Goal: Information Seeking & Learning: Learn about a topic

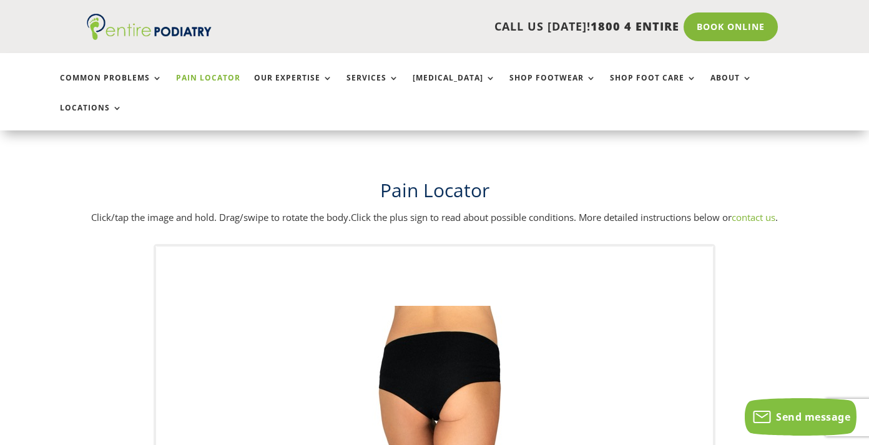
scroll to position [358, 0]
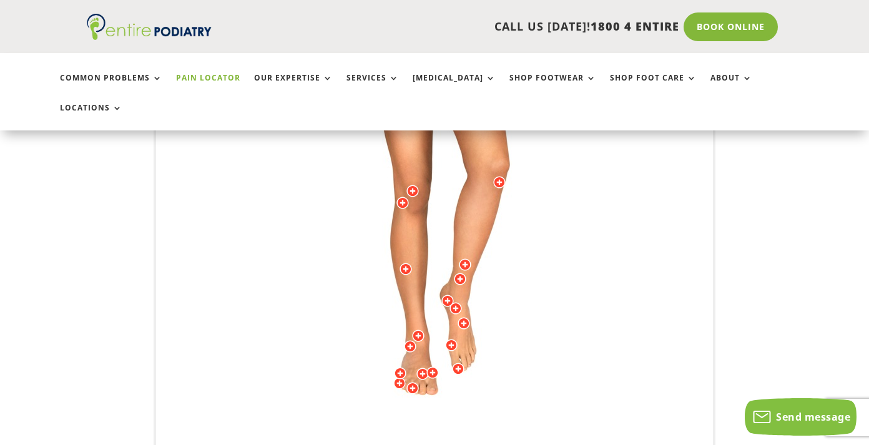
click at [465, 317] on div at bounding box center [464, 323] width 12 height 12
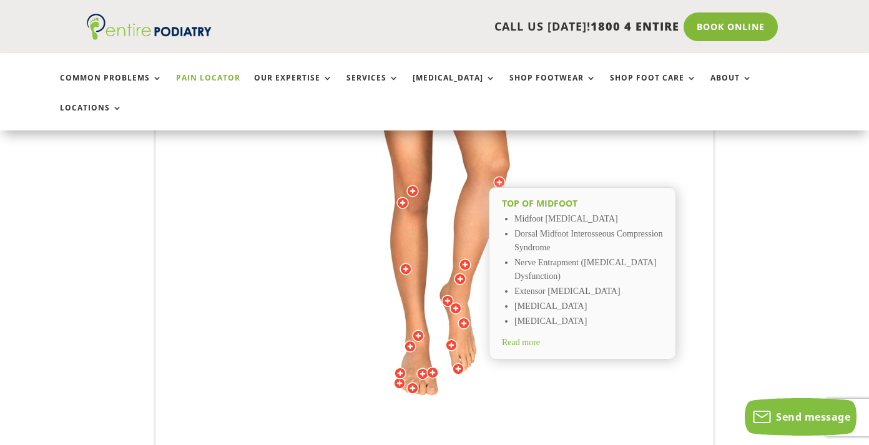
click at [437, 329] on img at bounding box center [434, 198] width 345 height 500
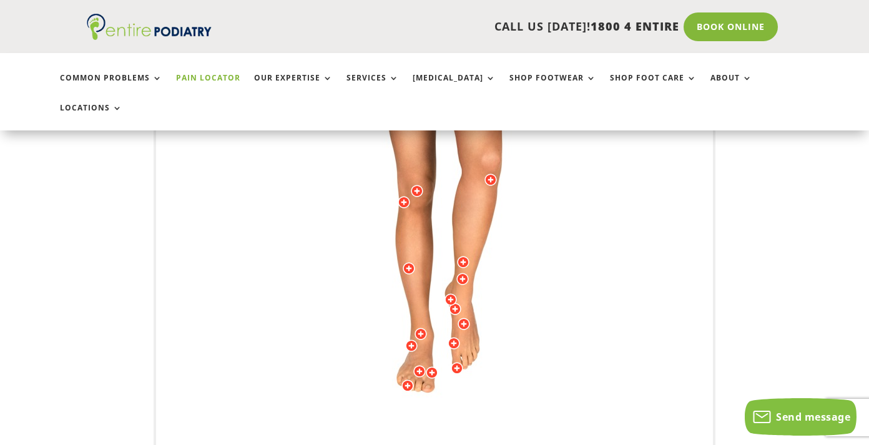
click at [503, 330] on img at bounding box center [434, 198] width 345 height 500
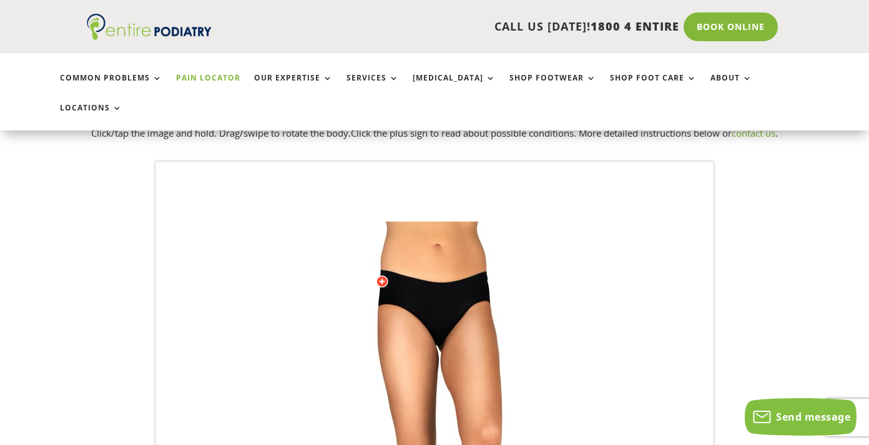
scroll to position [292, 0]
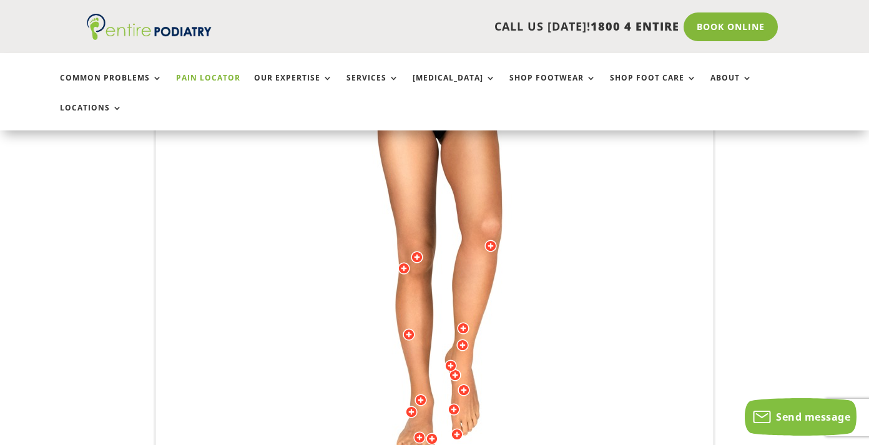
click at [482, 291] on img at bounding box center [434, 264] width 345 height 500
click at [472, 289] on img at bounding box center [434, 264] width 345 height 500
click at [366, 355] on img at bounding box center [434, 264] width 345 height 500
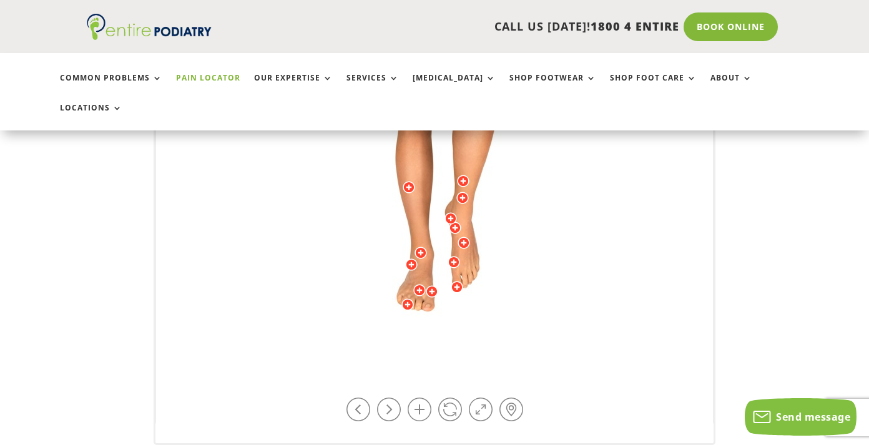
scroll to position [430, 0]
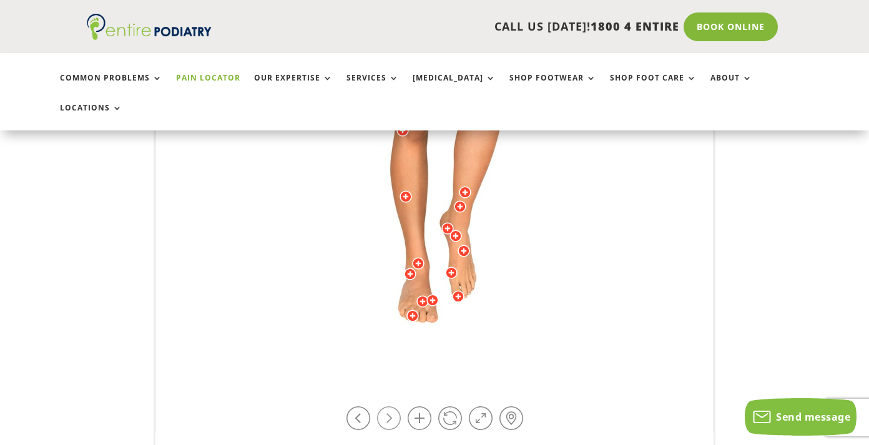
click at [388, 407] on link at bounding box center [389, 419] width 24 height 24
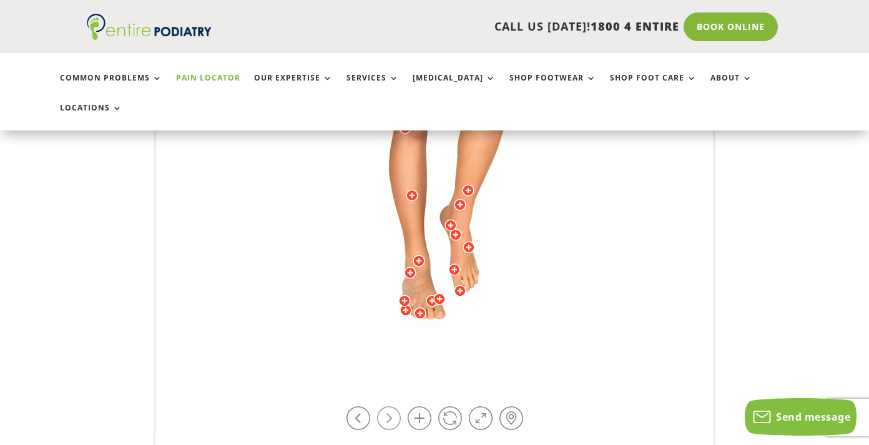
click at [388, 407] on link at bounding box center [389, 419] width 24 height 24
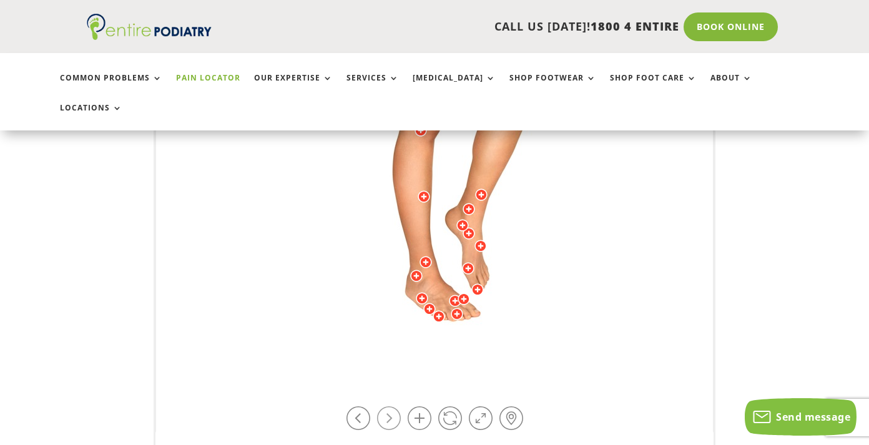
click at [388, 407] on link at bounding box center [389, 419] width 24 height 24
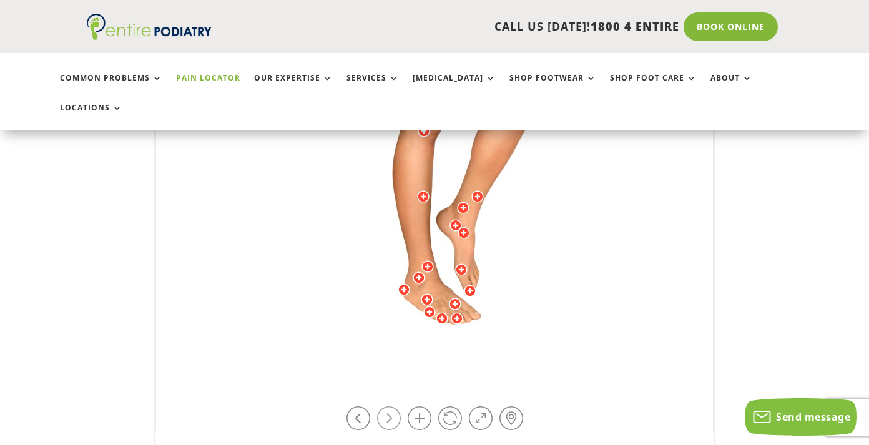
click at [388, 407] on link at bounding box center [389, 419] width 24 height 24
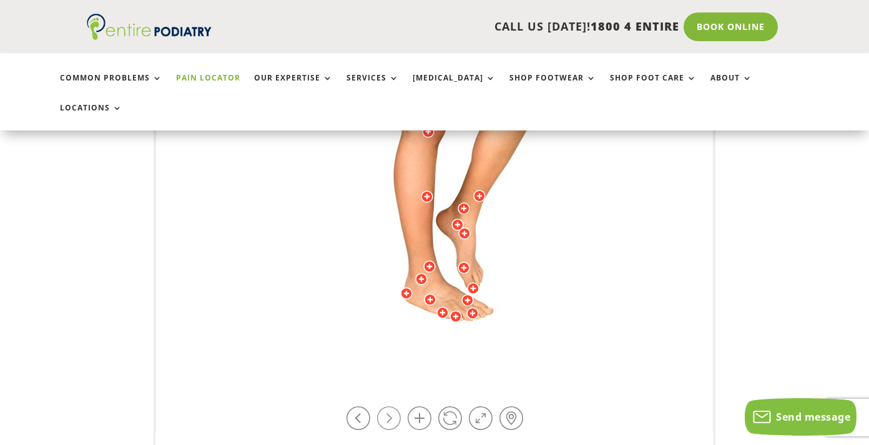
click at [388, 407] on link at bounding box center [389, 419] width 24 height 24
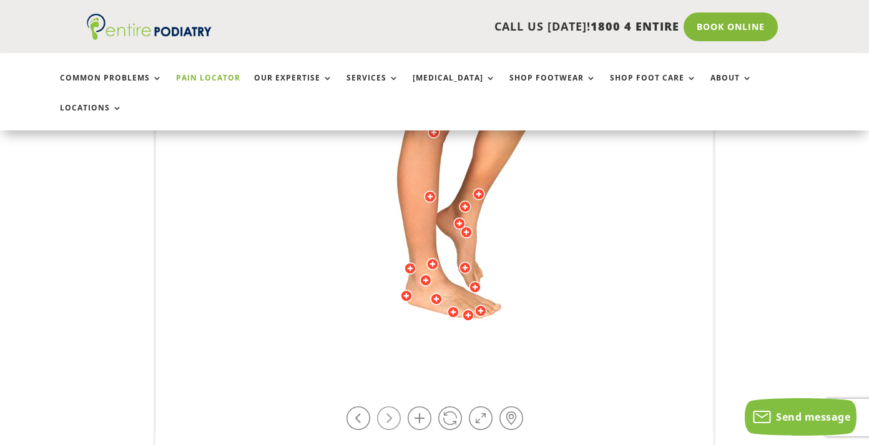
click at [388, 407] on link at bounding box center [389, 419] width 24 height 24
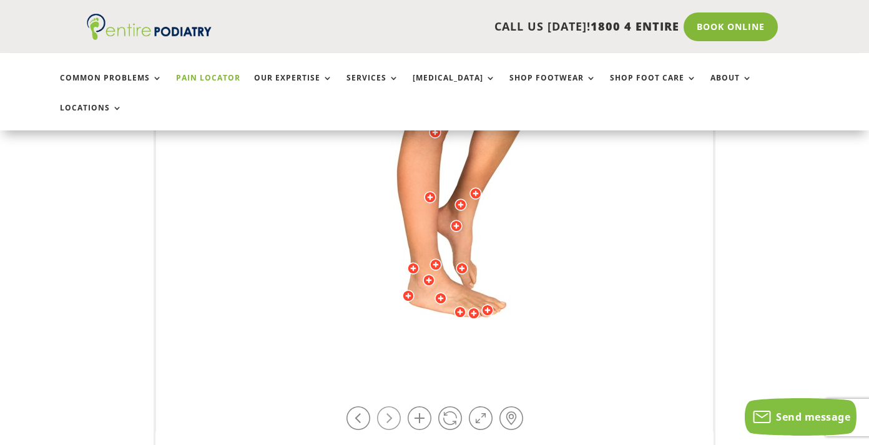
click at [388, 407] on link at bounding box center [389, 419] width 24 height 24
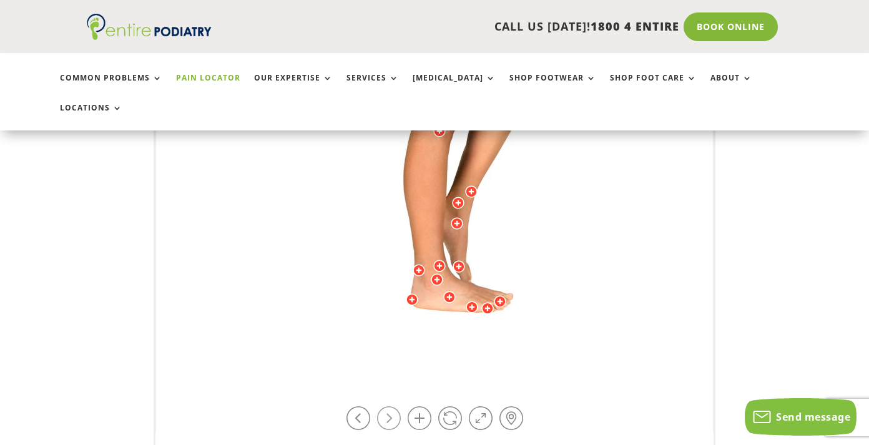
click at [388, 407] on link at bounding box center [389, 419] width 24 height 24
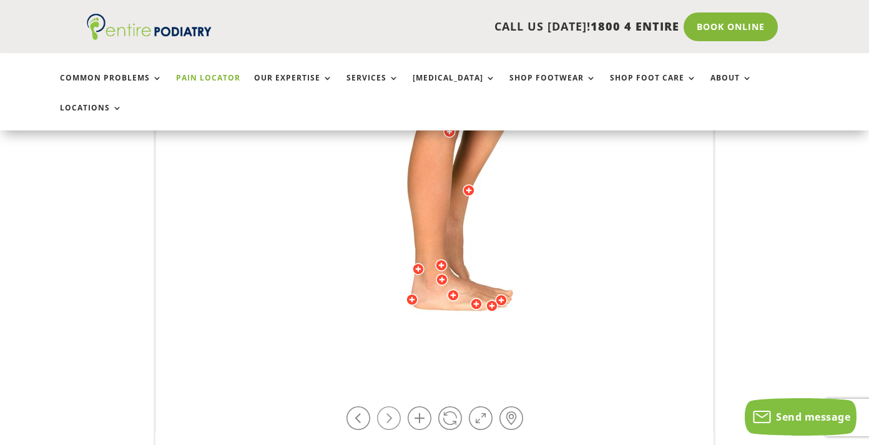
click at [388, 407] on link at bounding box center [389, 419] width 24 height 24
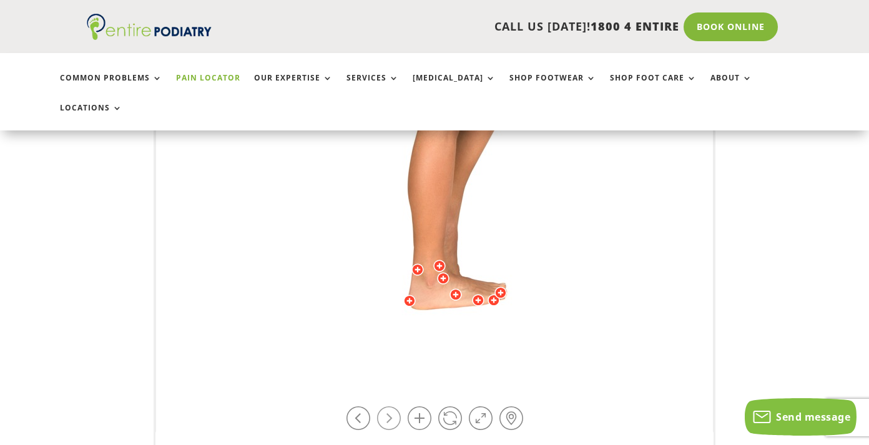
click at [388, 407] on link at bounding box center [389, 419] width 24 height 24
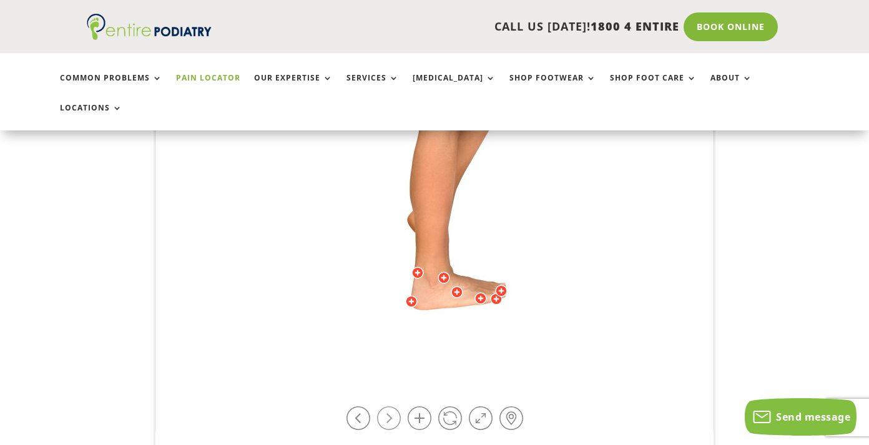
click at [388, 407] on link at bounding box center [389, 419] width 24 height 24
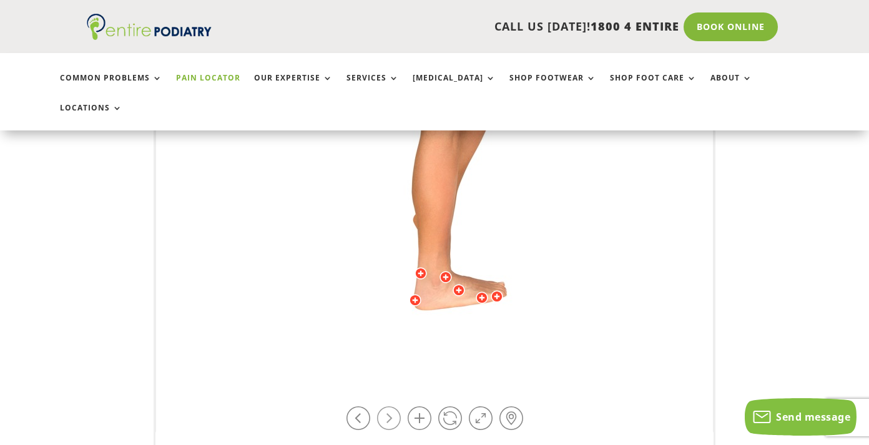
click at [388, 407] on link at bounding box center [389, 419] width 24 height 24
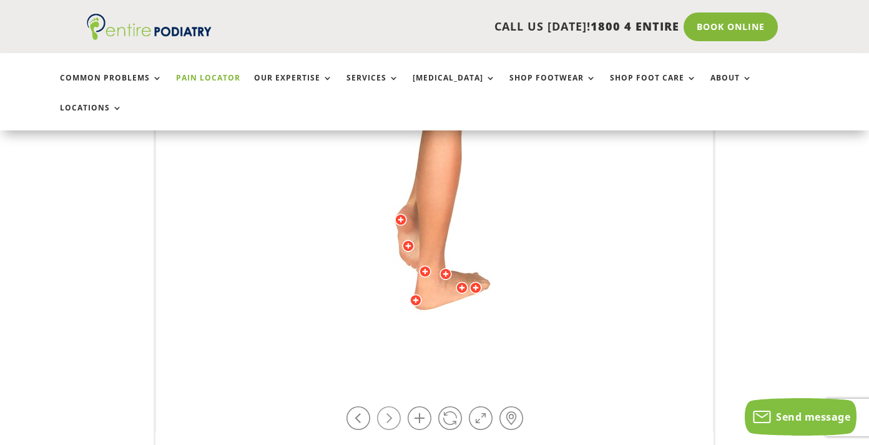
click at [388, 407] on link at bounding box center [389, 419] width 24 height 24
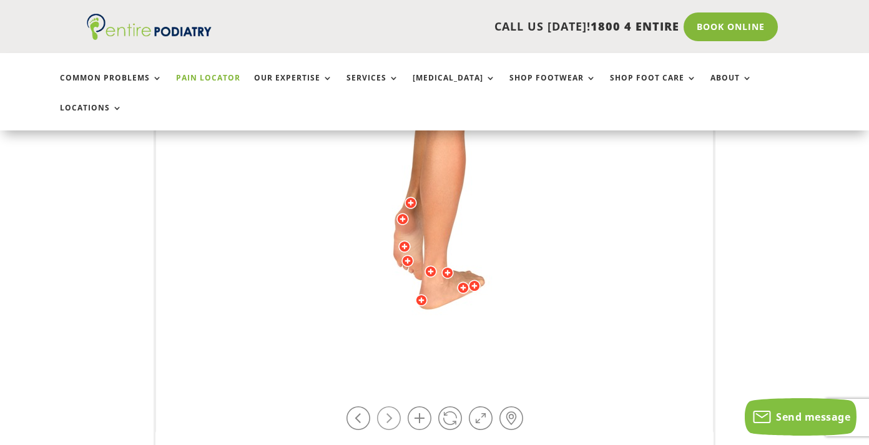
click at [388, 407] on link at bounding box center [389, 419] width 24 height 24
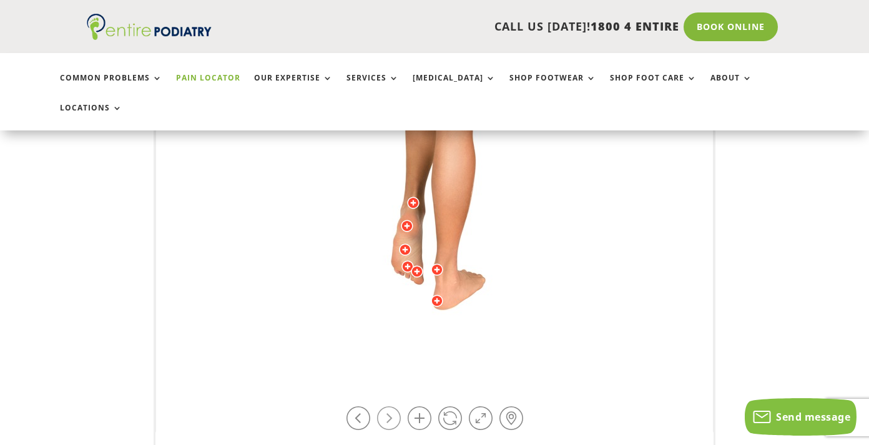
click at [388, 407] on link at bounding box center [389, 419] width 24 height 24
click at [390, 407] on link at bounding box center [389, 419] width 24 height 24
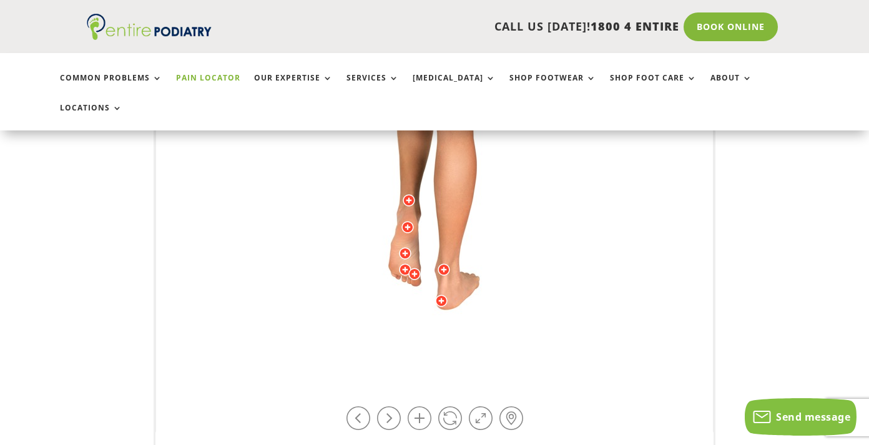
click at [403, 247] on div at bounding box center [405, 253] width 12 height 12
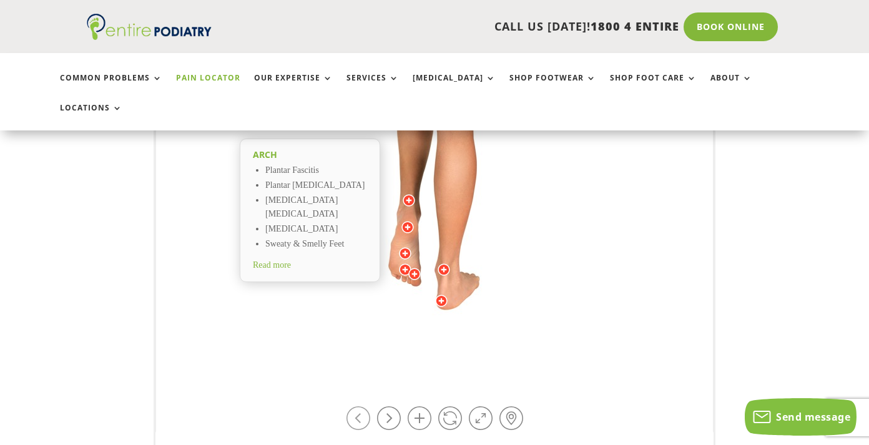
click at [361, 407] on link at bounding box center [359, 419] width 24 height 24
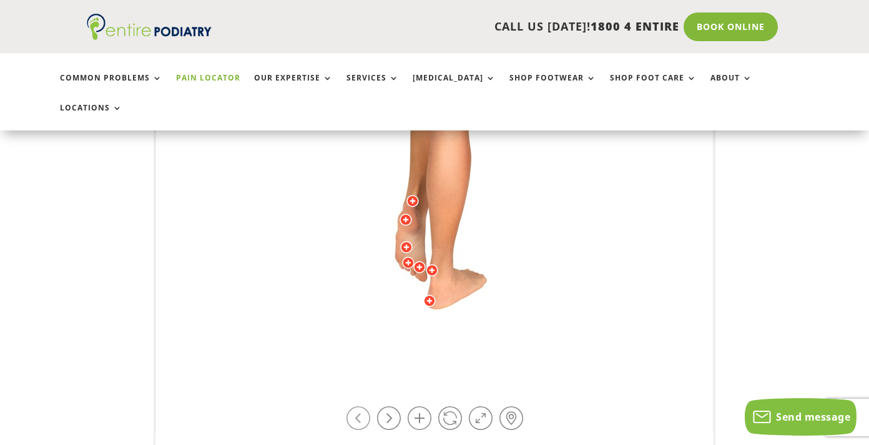
click at [361, 407] on link at bounding box center [359, 419] width 24 height 24
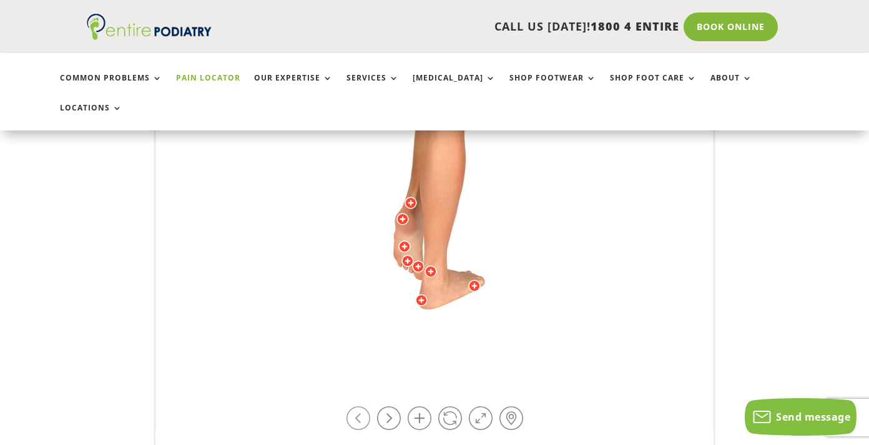
click at [361, 407] on link at bounding box center [359, 419] width 24 height 24
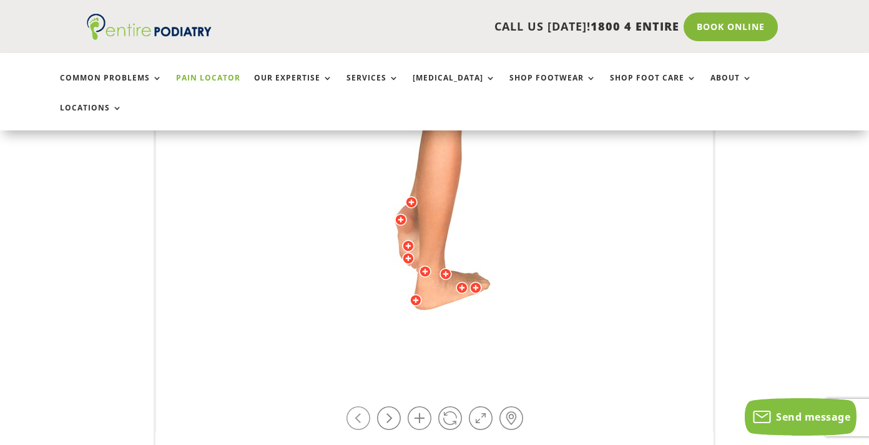
click at [361, 407] on link at bounding box center [359, 419] width 24 height 24
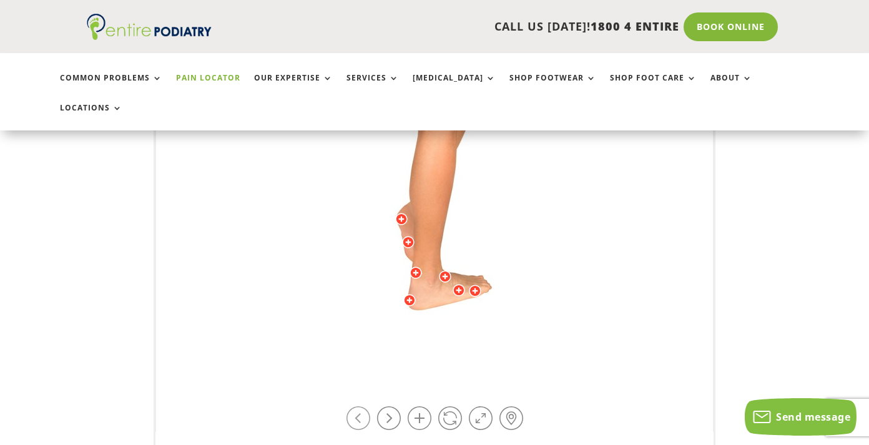
click at [361, 407] on link at bounding box center [359, 419] width 24 height 24
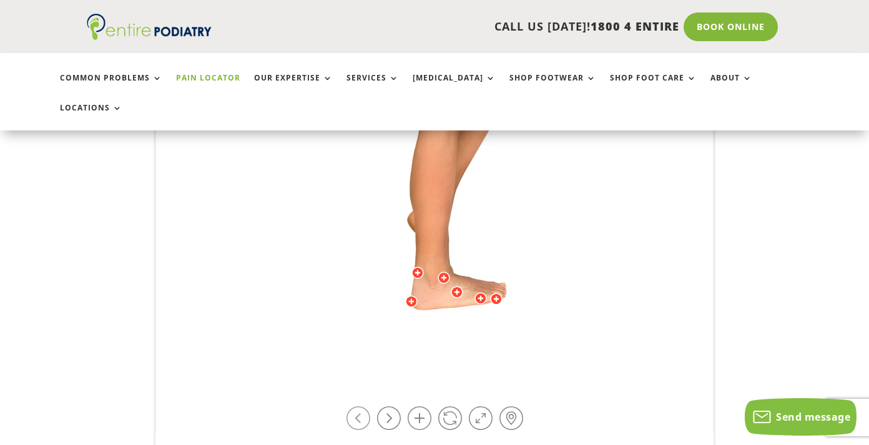
click at [361, 407] on link at bounding box center [359, 419] width 24 height 24
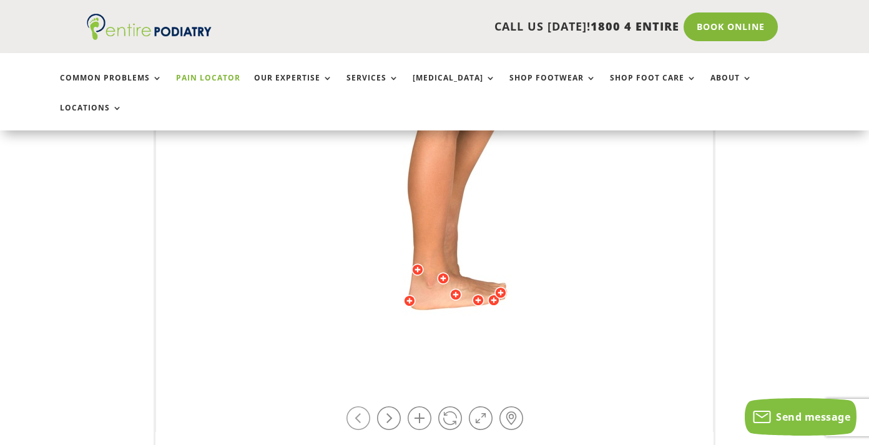
click at [361, 407] on link at bounding box center [359, 419] width 24 height 24
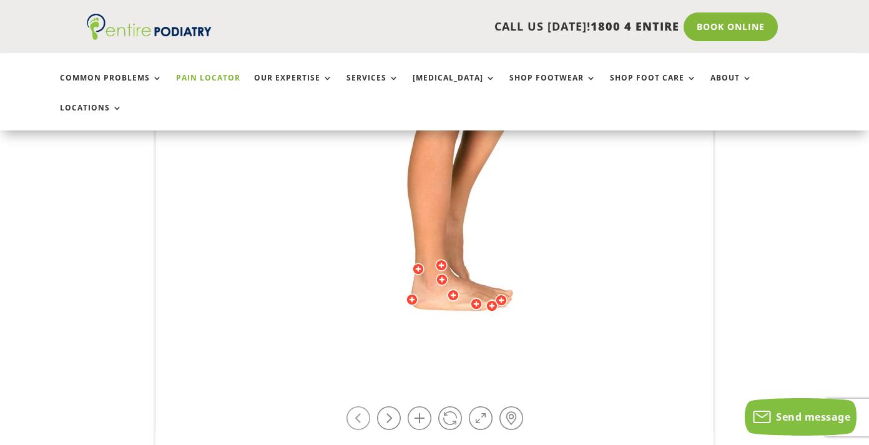
click at [361, 407] on link at bounding box center [359, 419] width 24 height 24
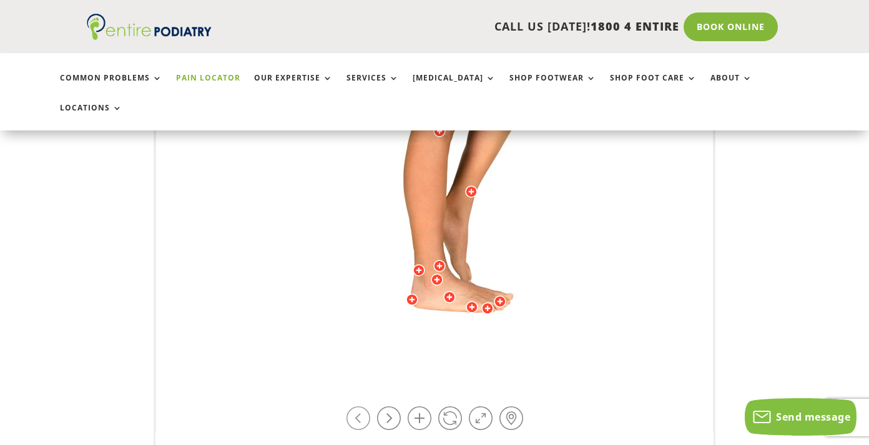
click at [361, 407] on link at bounding box center [359, 419] width 24 height 24
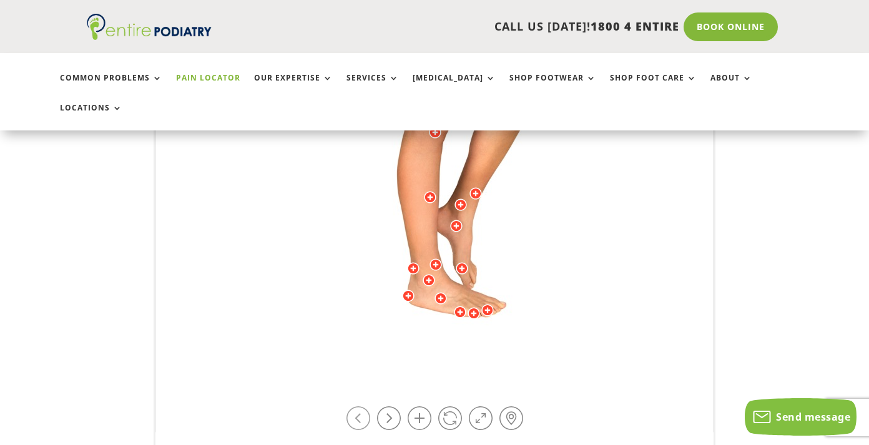
click at [361, 407] on link at bounding box center [359, 419] width 24 height 24
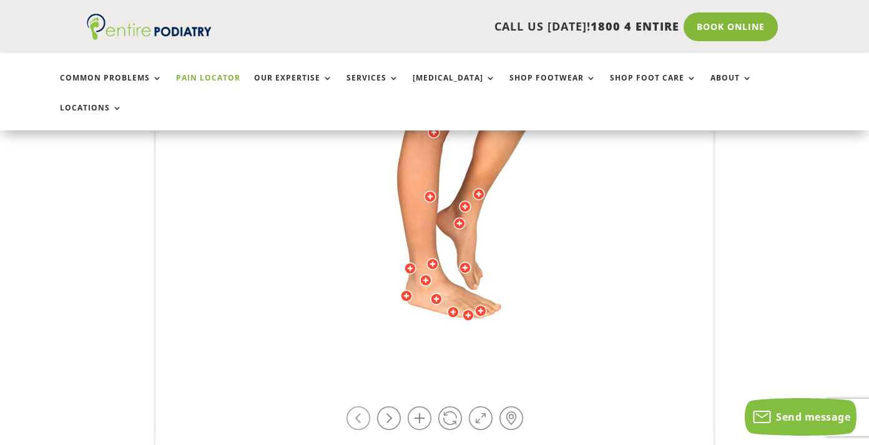
click at [361, 407] on link at bounding box center [359, 419] width 24 height 24
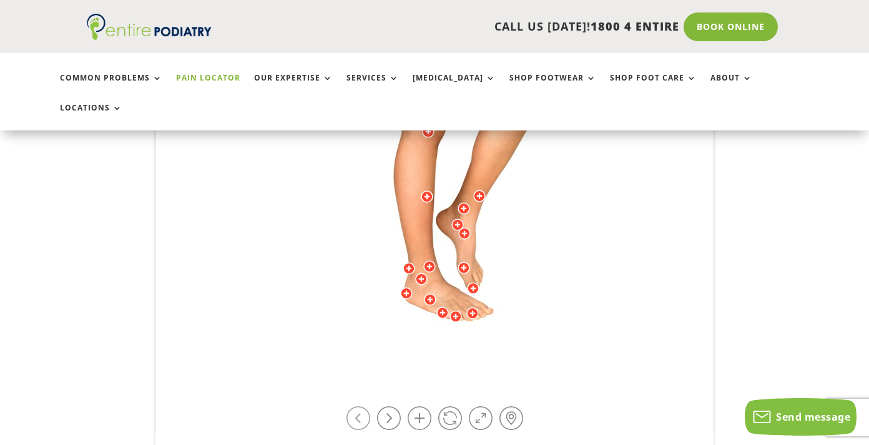
click at [361, 407] on link at bounding box center [359, 419] width 24 height 24
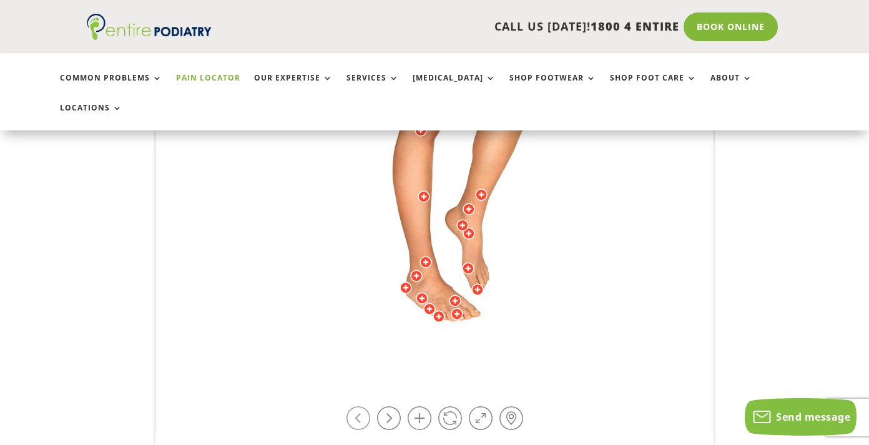
click at [361, 407] on link at bounding box center [359, 419] width 24 height 24
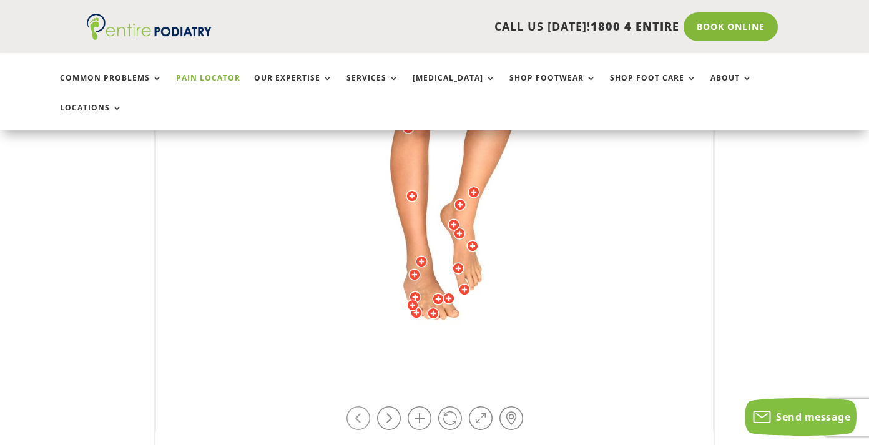
click at [361, 407] on link at bounding box center [359, 419] width 24 height 24
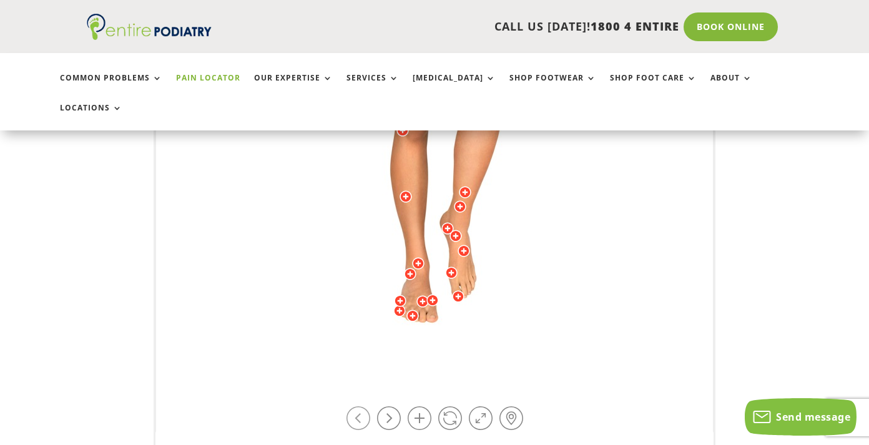
click at [361, 407] on link at bounding box center [359, 419] width 24 height 24
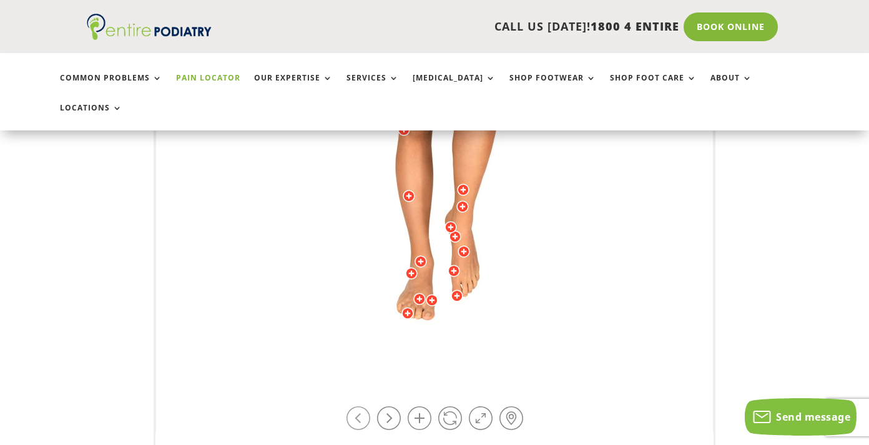
click at [361, 407] on link at bounding box center [359, 419] width 24 height 24
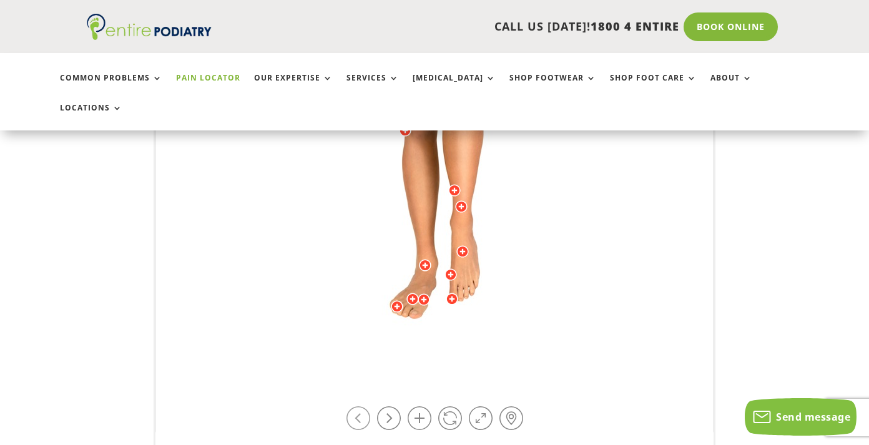
click at [360, 407] on link at bounding box center [359, 419] width 24 height 24
click at [380, 407] on link at bounding box center [389, 419] width 24 height 24
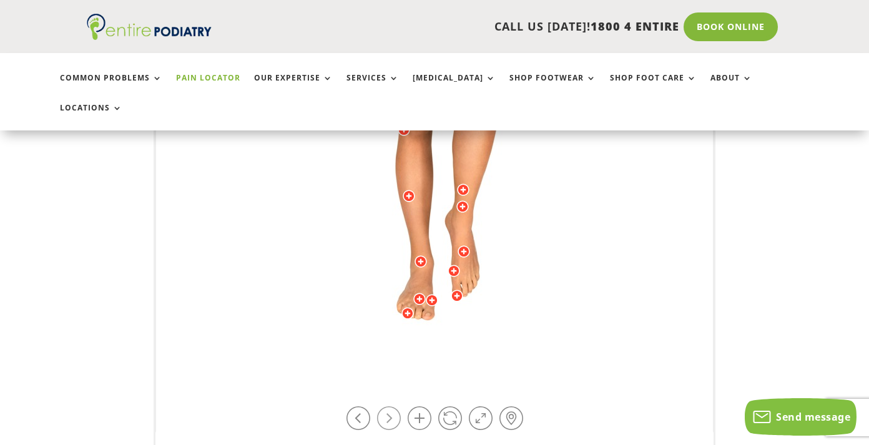
click at [380, 407] on link at bounding box center [389, 419] width 24 height 24
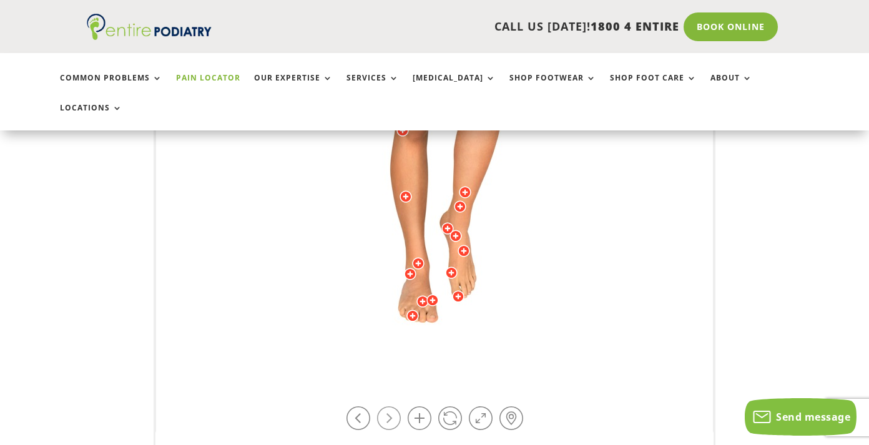
click at [380, 407] on link at bounding box center [389, 419] width 24 height 24
click at [452, 222] on div at bounding box center [448, 228] width 12 height 12
